Goal: Obtain resource: Obtain resource

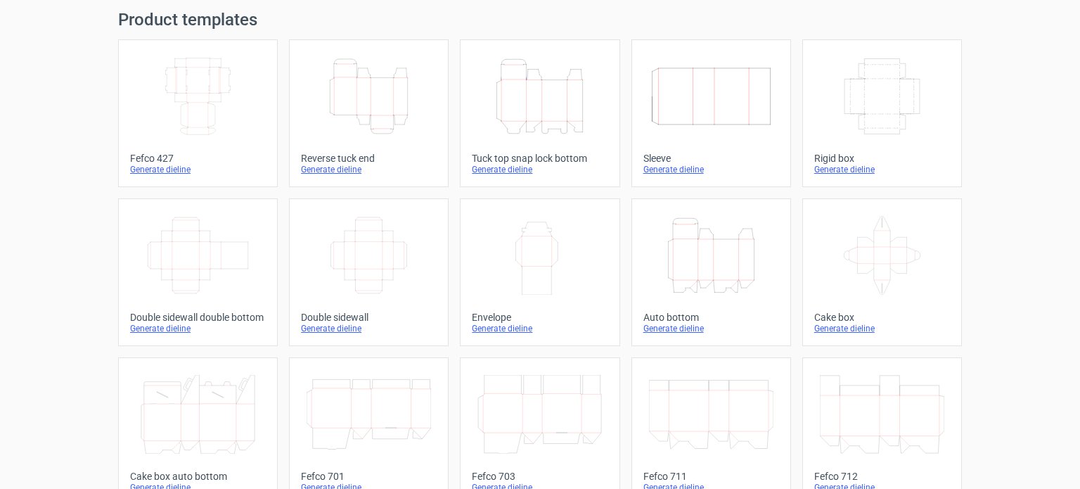
scroll to position [70, 0]
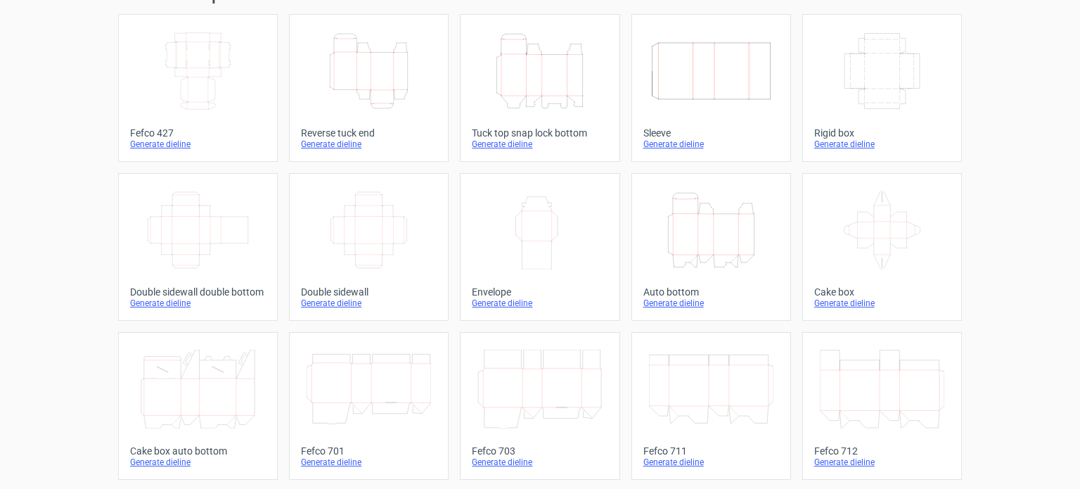
click at [674, 302] on div "Generate dieline" at bounding box center [712, 303] width 136 height 11
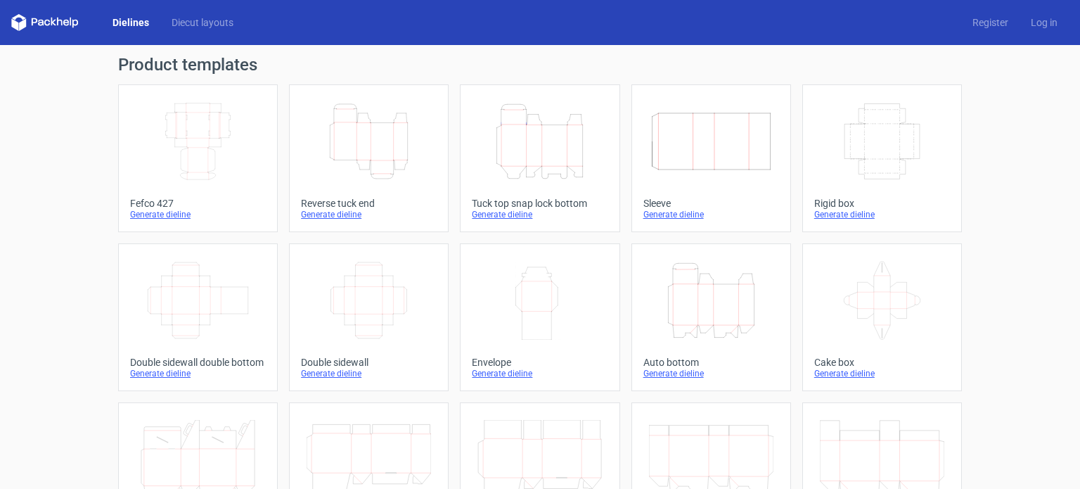
click at [538, 148] on icon "Height Depth Width" at bounding box center [540, 141] width 124 height 79
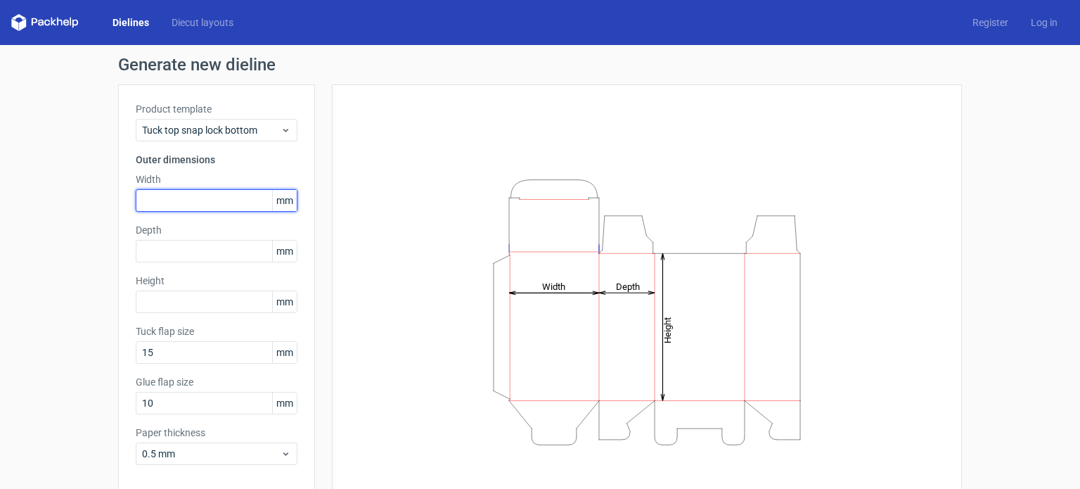
click at [193, 189] on input "text" at bounding box center [217, 200] width 162 height 23
type input "140"
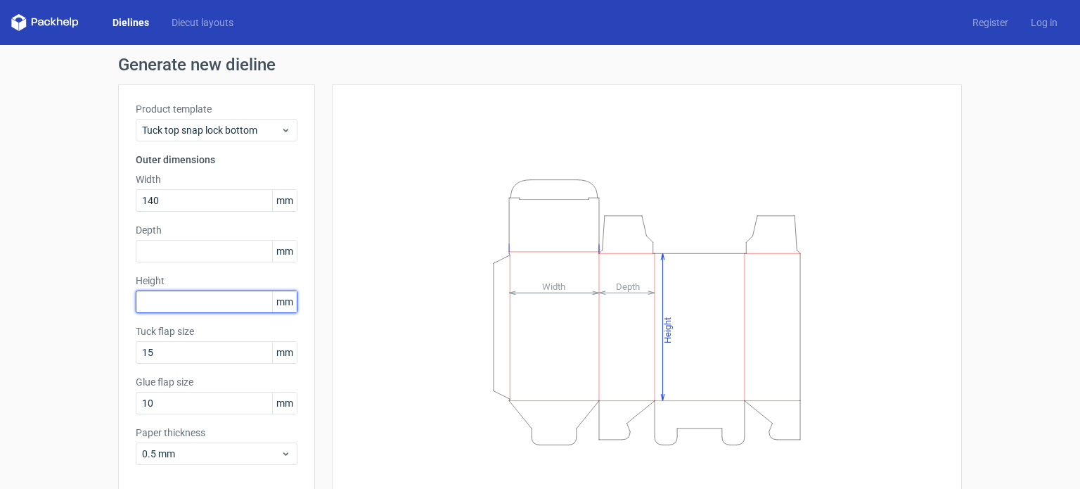
click at [159, 302] on input "text" at bounding box center [217, 301] width 162 height 23
type input "206"
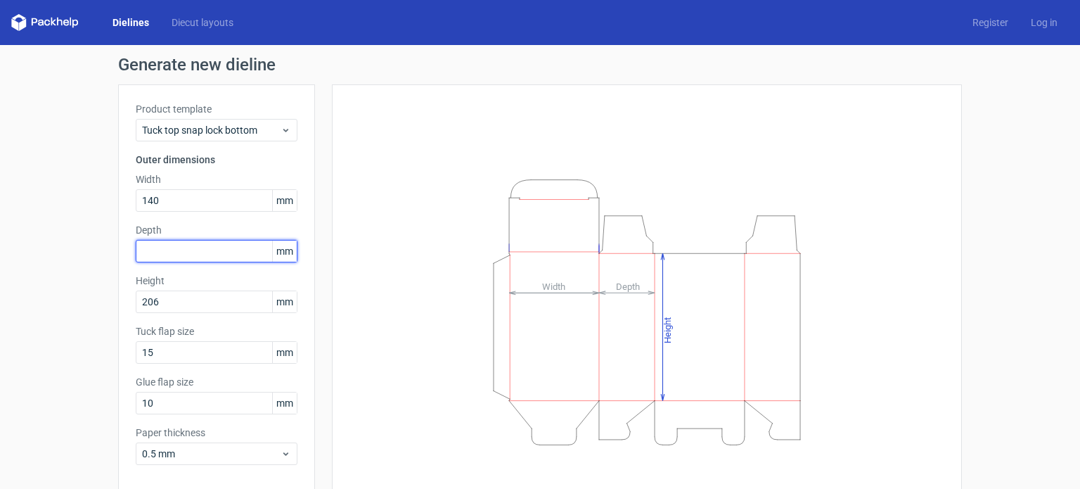
click at [162, 255] on input "text" at bounding box center [217, 251] width 162 height 23
type input "125"
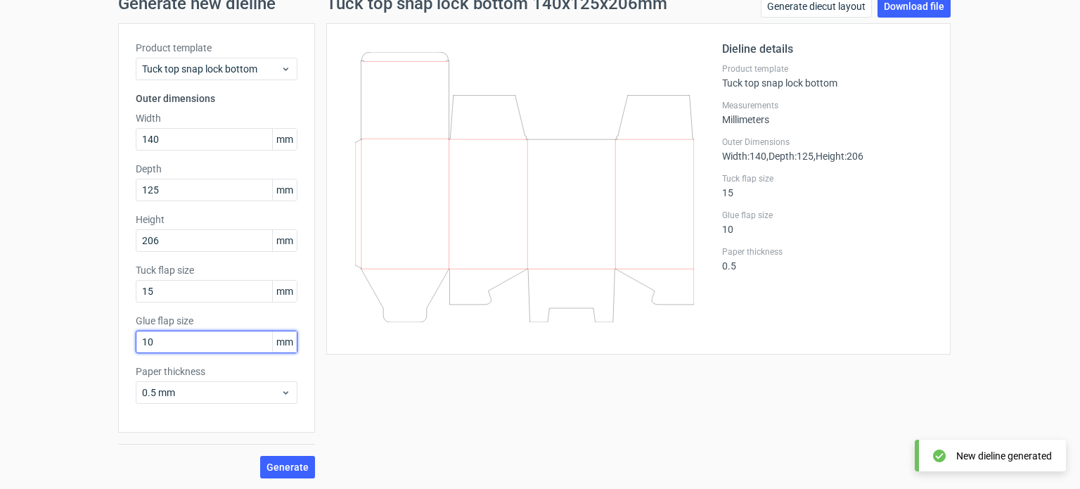
drag, startPoint x: 155, startPoint y: 349, endPoint x: 124, endPoint y: 348, distance: 31.0
click at [124, 348] on div "Product template Tuck top snap lock bottom Outer dimensions Width 140 mm Depth …" at bounding box center [216, 227] width 197 height 409
type input "15"
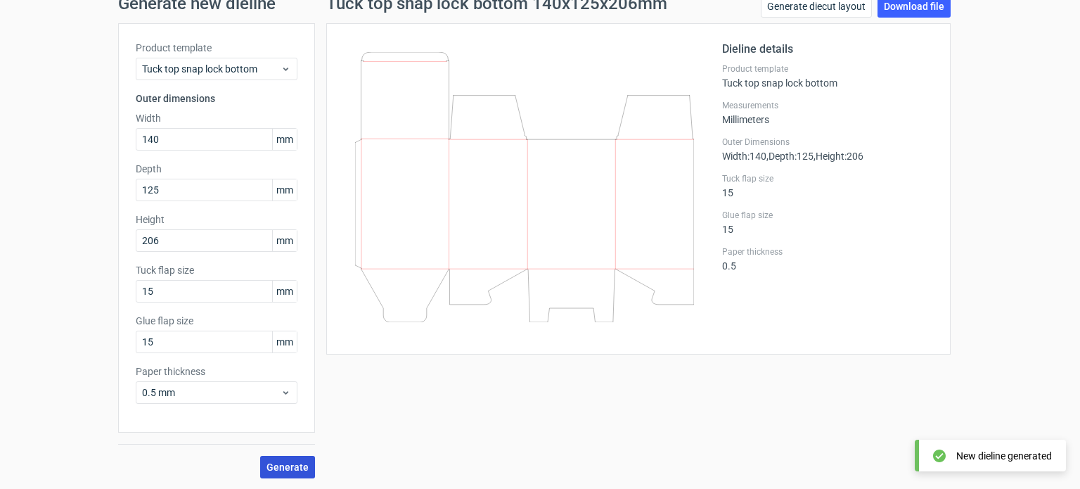
click at [287, 471] on span "Generate" at bounding box center [288, 467] width 42 height 10
click at [904, 9] on link "Download file" at bounding box center [914, 6] width 73 height 23
